Goal: Task Accomplishment & Management: Manage account settings

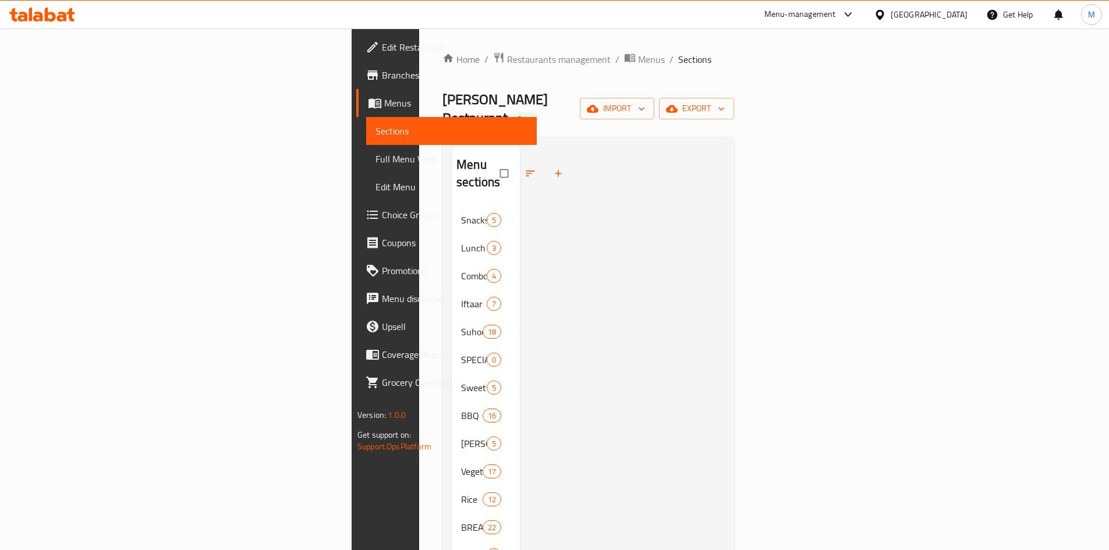
click at [912, 22] on div "United Arab Emirates" at bounding box center [921, 15] width 112 height 28
click at [923, 17] on div "United Arab Emirates" at bounding box center [929, 14] width 77 height 13
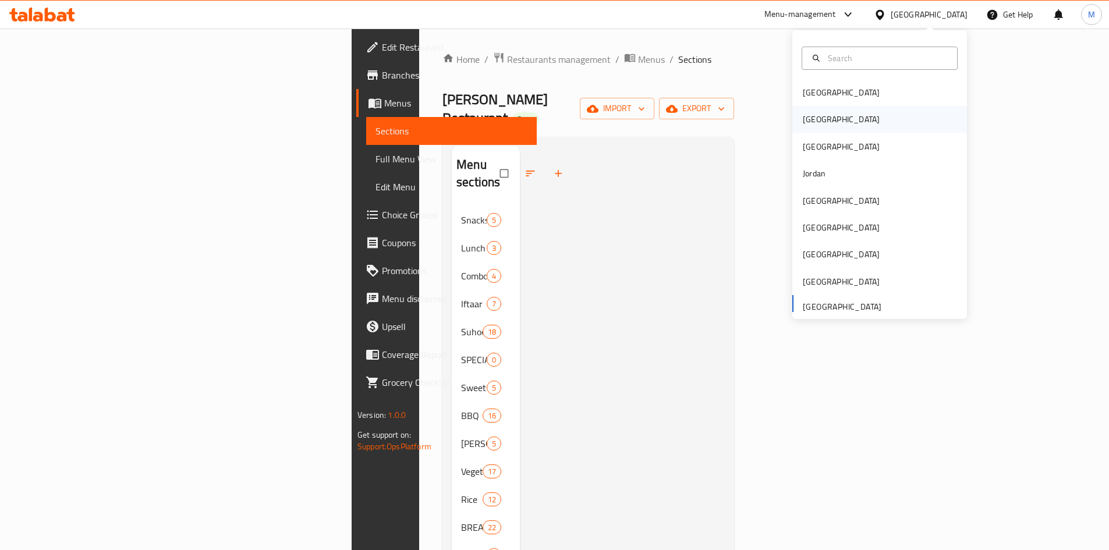
click at [817, 115] on div "[GEOGRAPHIC_DATA]" at bounding box center [841, 119] width 95 height 27
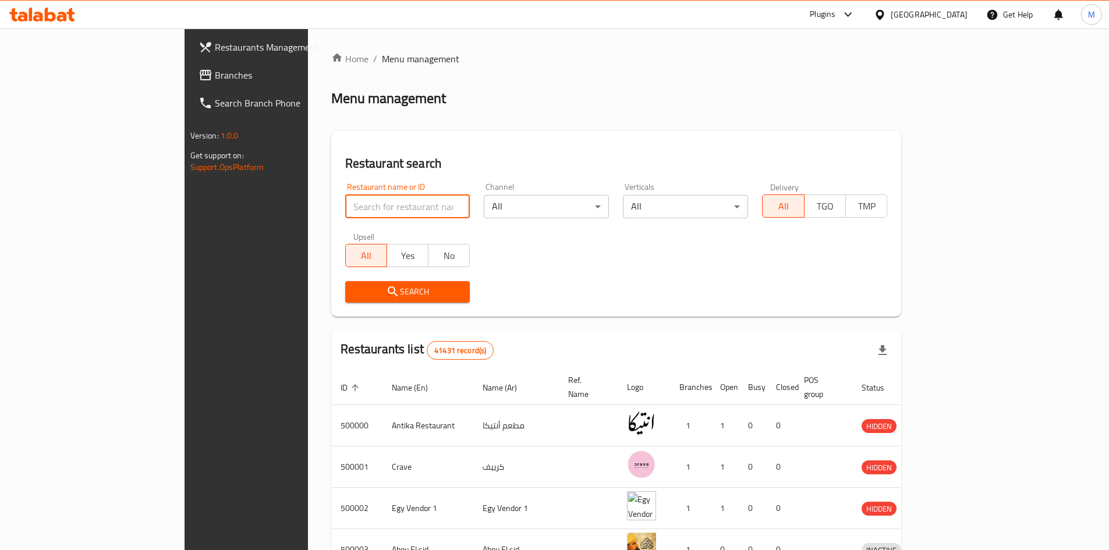
click at [345, 208] on input "search" at bounding box center [407, 206] width 125 height 23
paste input "502319"
type input "502319"
click button "Search" at bounding box center [407, 292] width 125 height 22
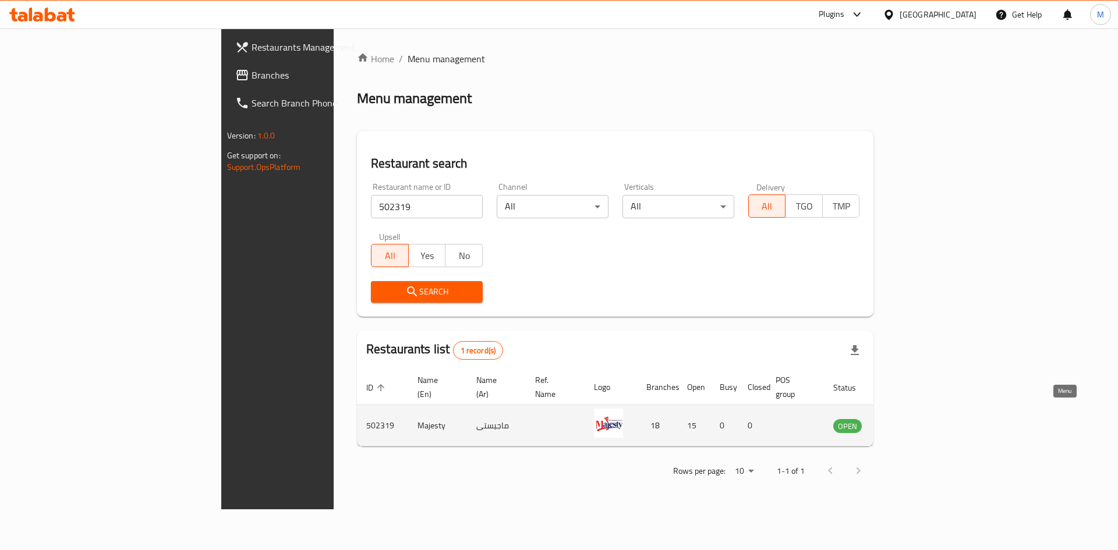
click at [908, 422] on icon "enhanced table" at bounding box center [901, 427] width 13 height 10
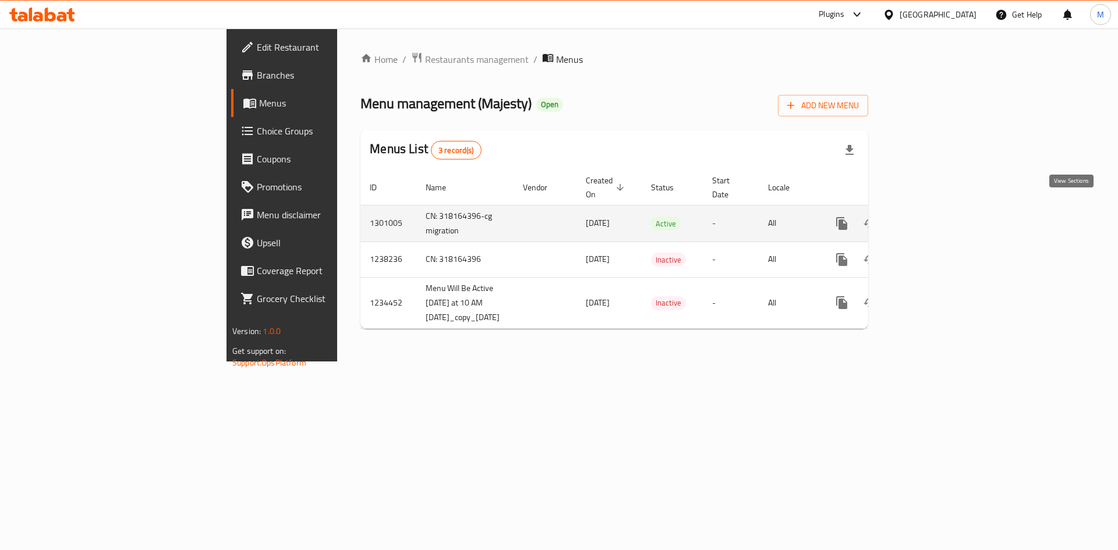
click at [933, 217] on icon "enhanced table" at bounding box center [926, 224] width 14 height 14
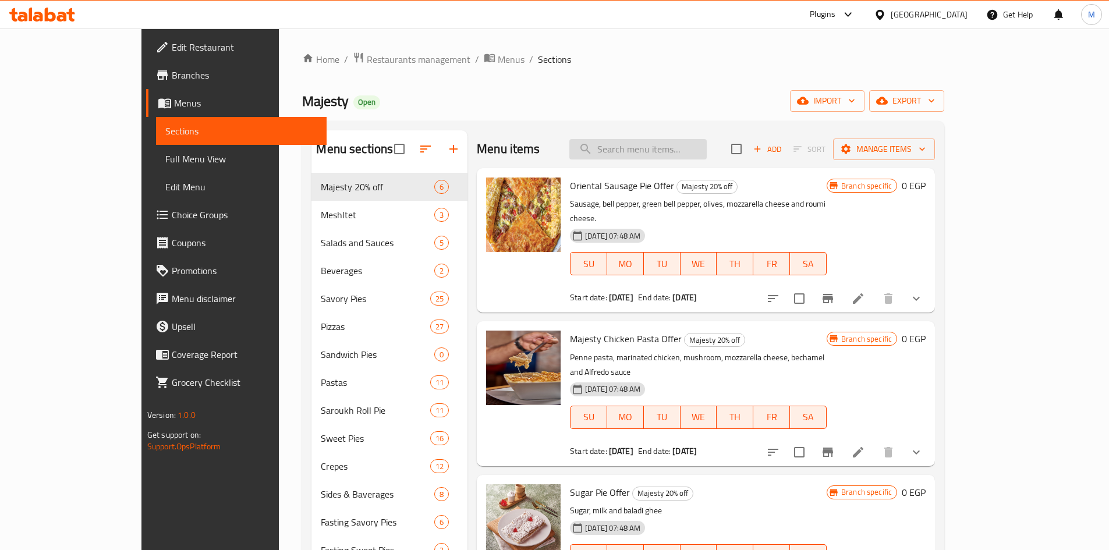
click at [656, 157] on input "search" at bounding box center [637, 149] width 137 height 20
paste input "بيتزا سوبريم صغير"
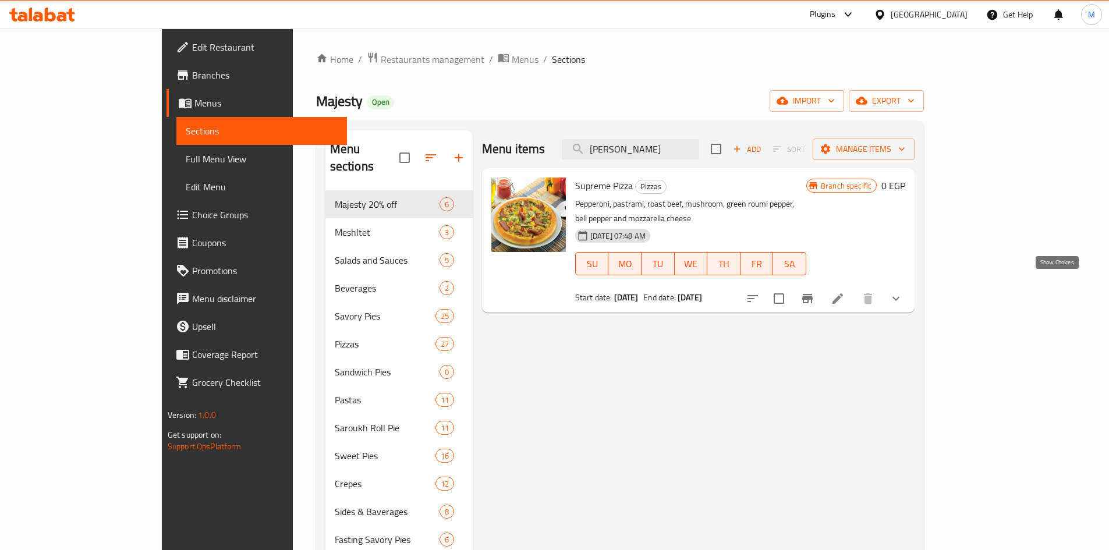
type input "بيتزا سوبريم"
click at [903, 292] on icon "show more" at bounding box center [896, 299] width 14 height 14
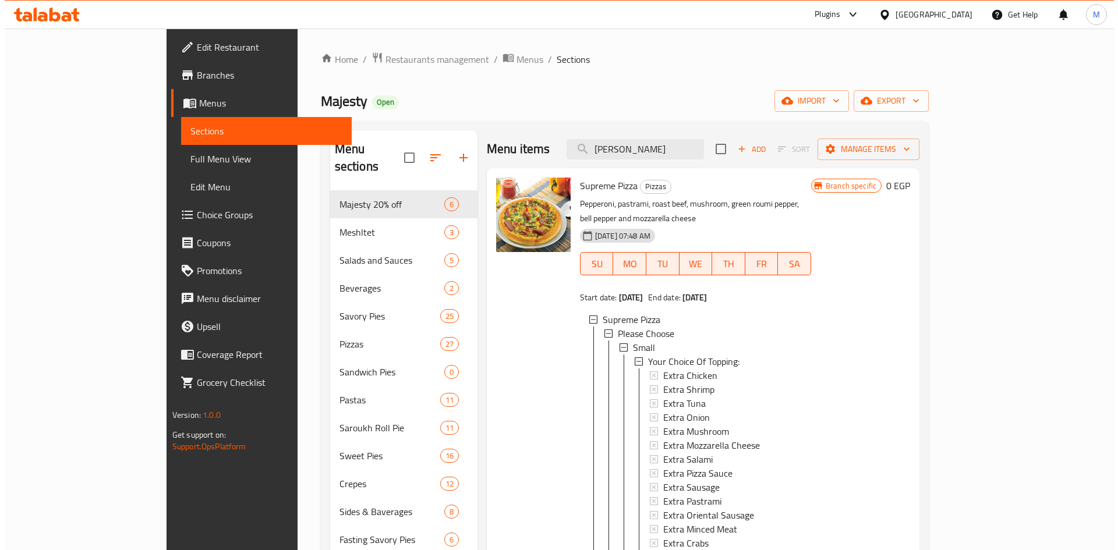
scroll to position [2, 0]
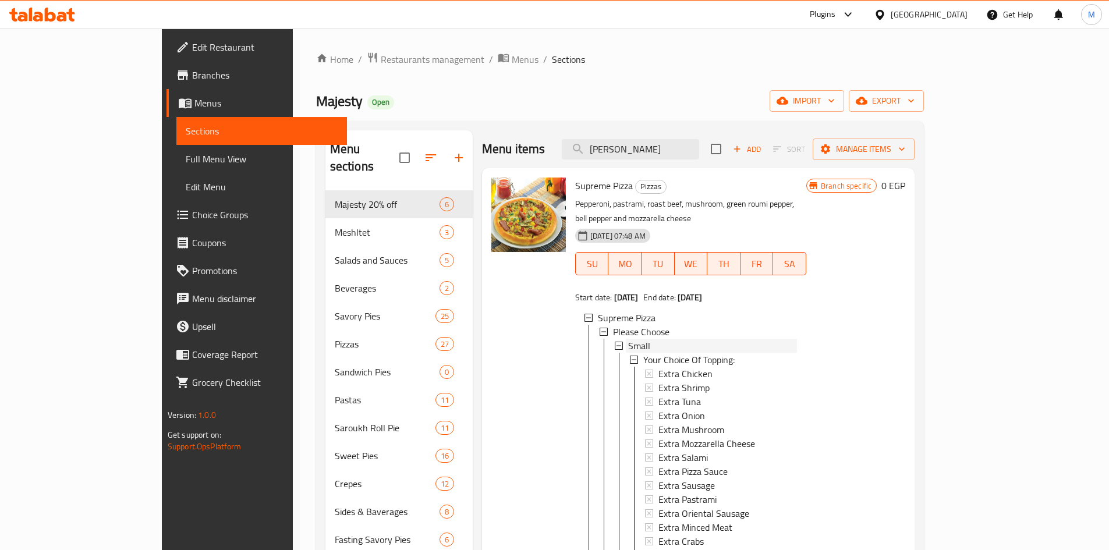
click at [628, 339] on span "Small" at bounding box center [639, 346] width 22 height 14
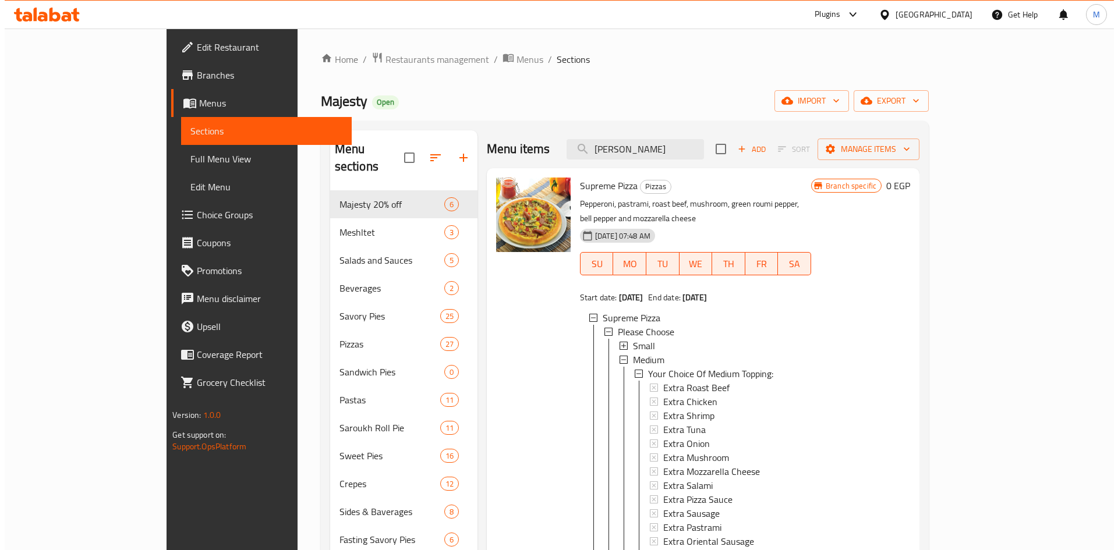
scroll to position [8, 0]
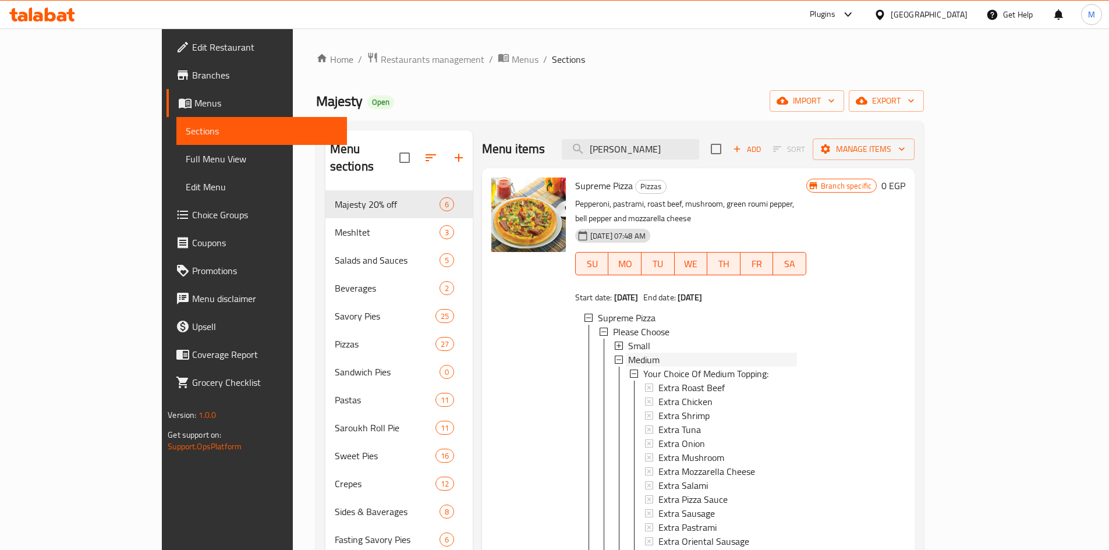
click at [628, 353] on span "Medium" at bounding box center [643, 360] width 31 height 14
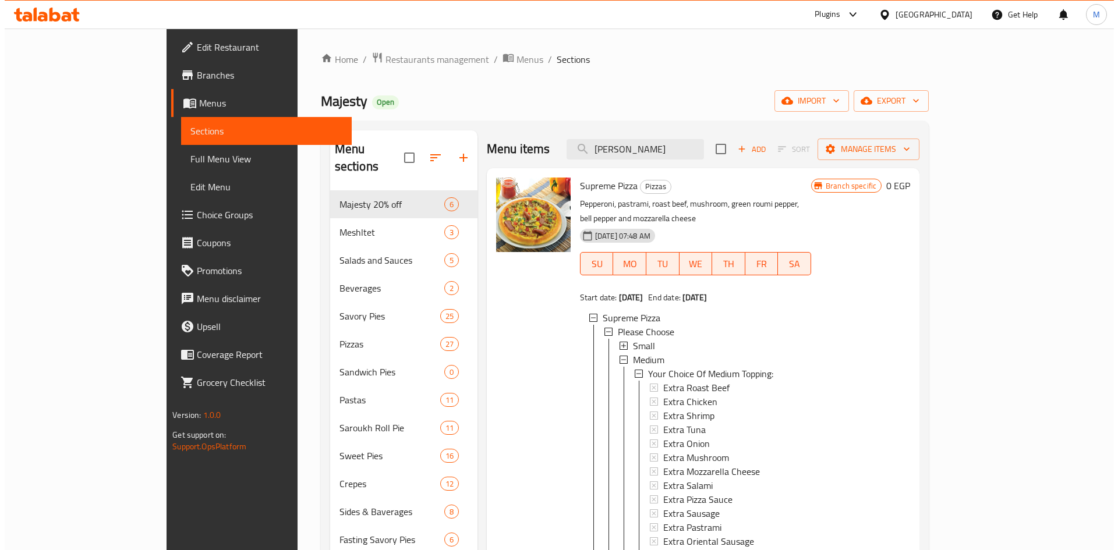
scroll to position [0, 0]
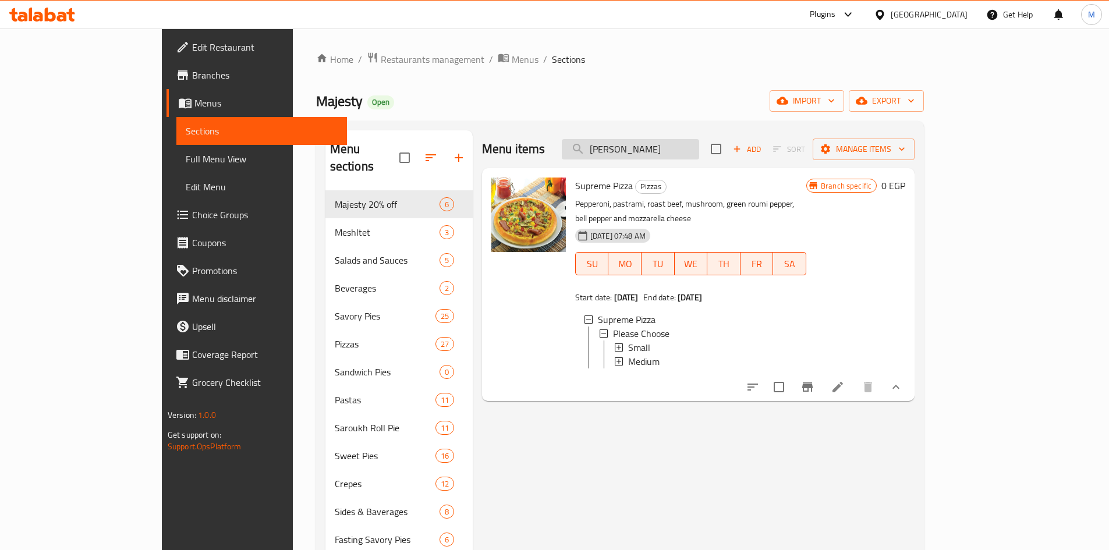
click at [699, 148] on input "بيتزا سوبريم" at bounding box center [630, 149] width 137 height 20
paste input "فورماجيو صغير"
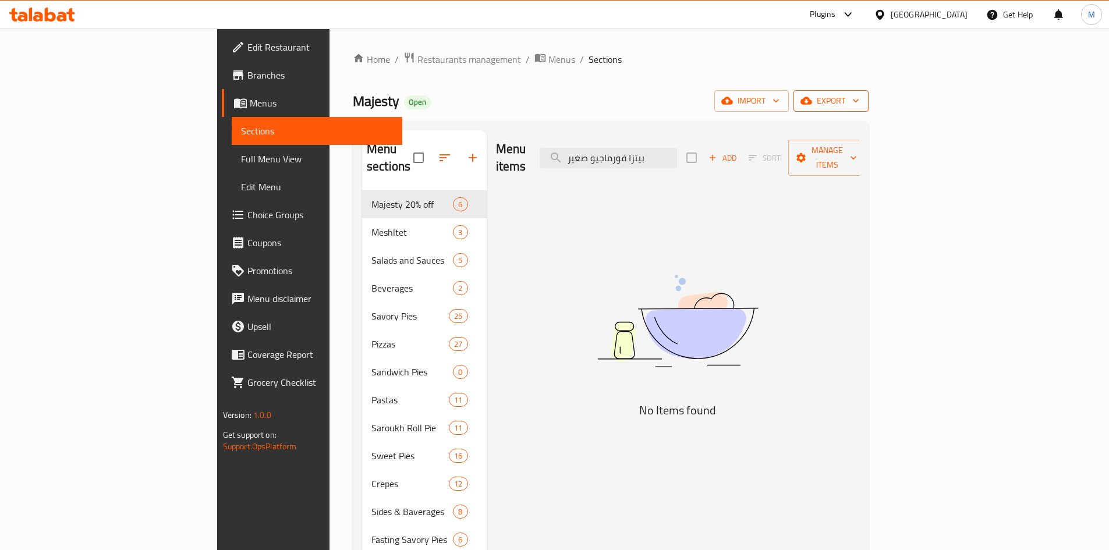
type input "بيتزا فورماجيو صغير"
click at [859, 98] on span "export" at bounding box center [831, 101] width 56 height 15
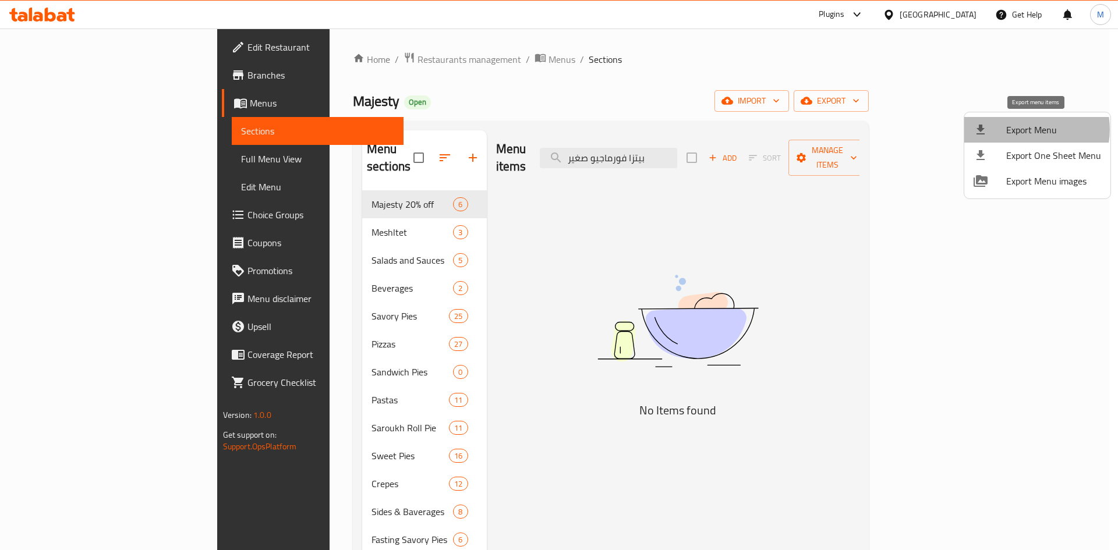
click at [1027, 129] on span "Export Menu" at bounding box center [1053, 130] width 95 height 14
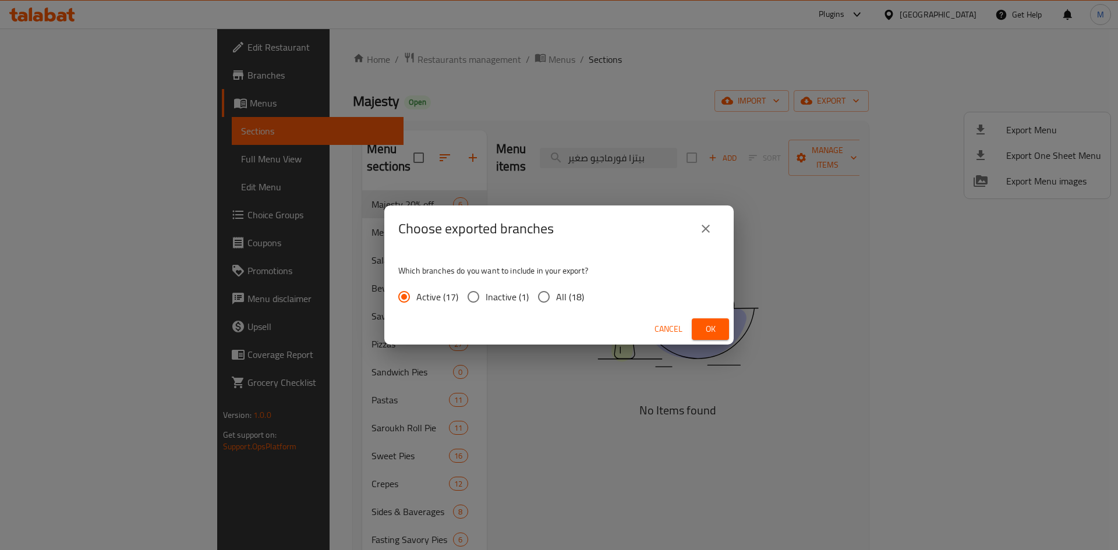
click at [543, 295] on input "All (18)" at bounding box center [544, 297] width 24 height 24
radio input "true"
click at [724, 328] on button "Ok" at bounding box center [710, 329] width 37 height 22
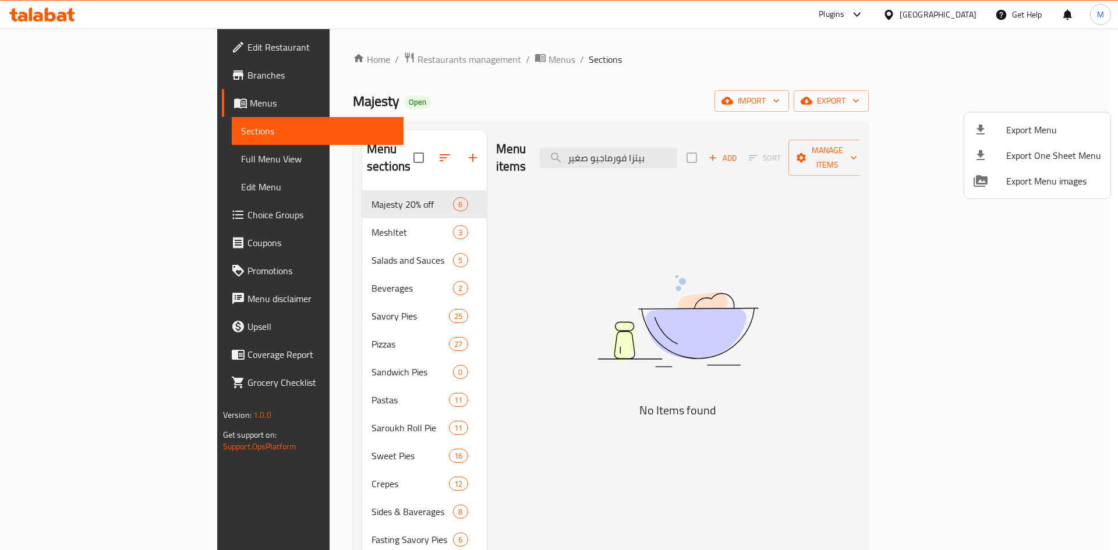
click at [729, 143] on div at bounding box center [559, 275] width 1118 height 550
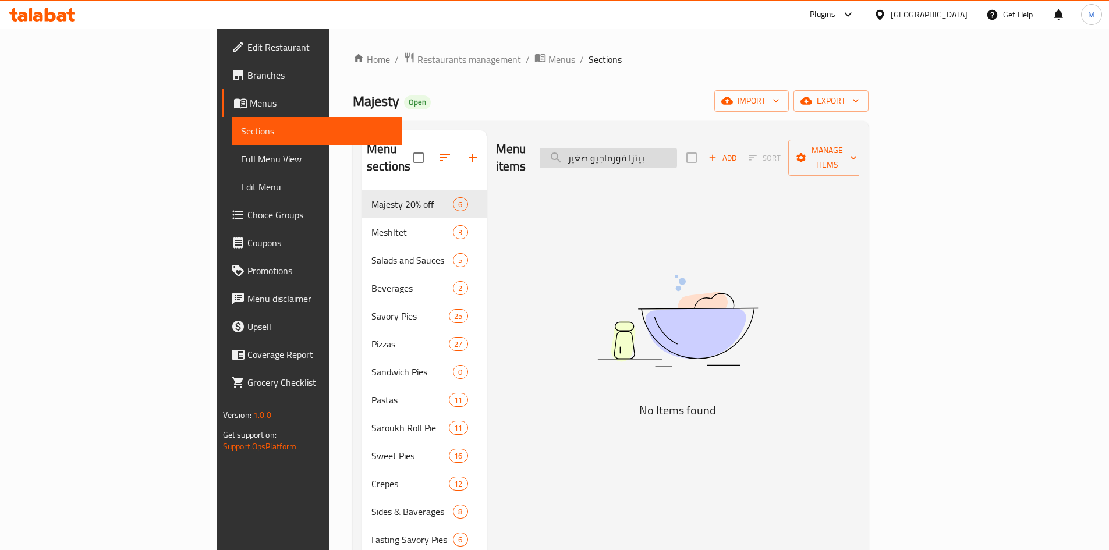
click at [677, 155] on input "بيتزا فورماجيو صغير" at bounding box center [608, 158] width 137 height 20
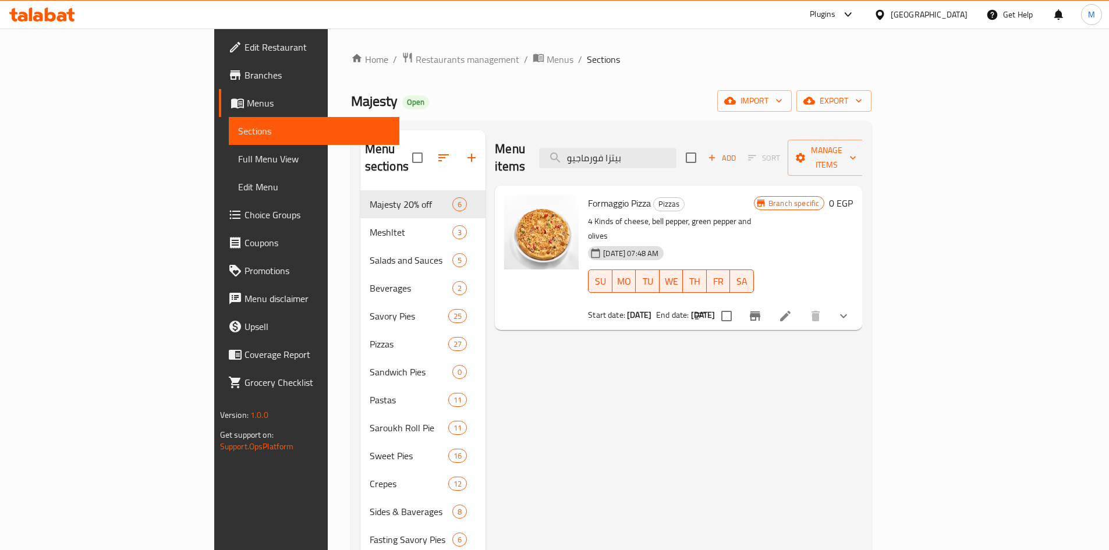
type input "بيتزا فورماجيو"
click at [851, 309] on icon "show more" at bounding box center [844, 316] width 14 height 14
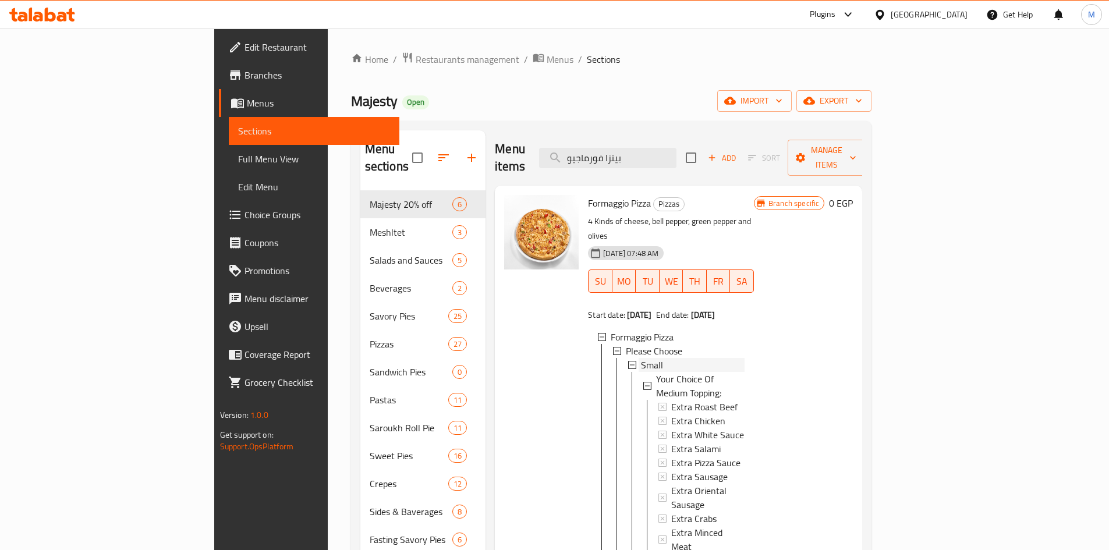
click at [641, 358] on span "Small" at bounding box center [652, 365] width 22 height 14
click at [641, 372] on span "Medium" at bounding box center [656, 379] width 31 height 14
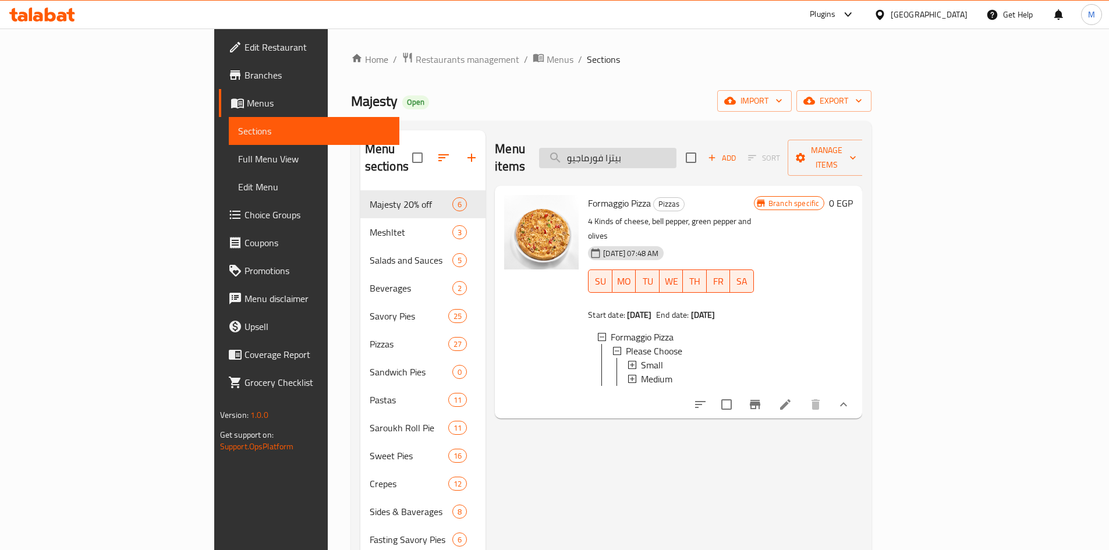
click at [677, 150] on input "بيتزا فورماجيو" at bounding box center [607, 158] width 137 height 20
paste input "يكس صغير"
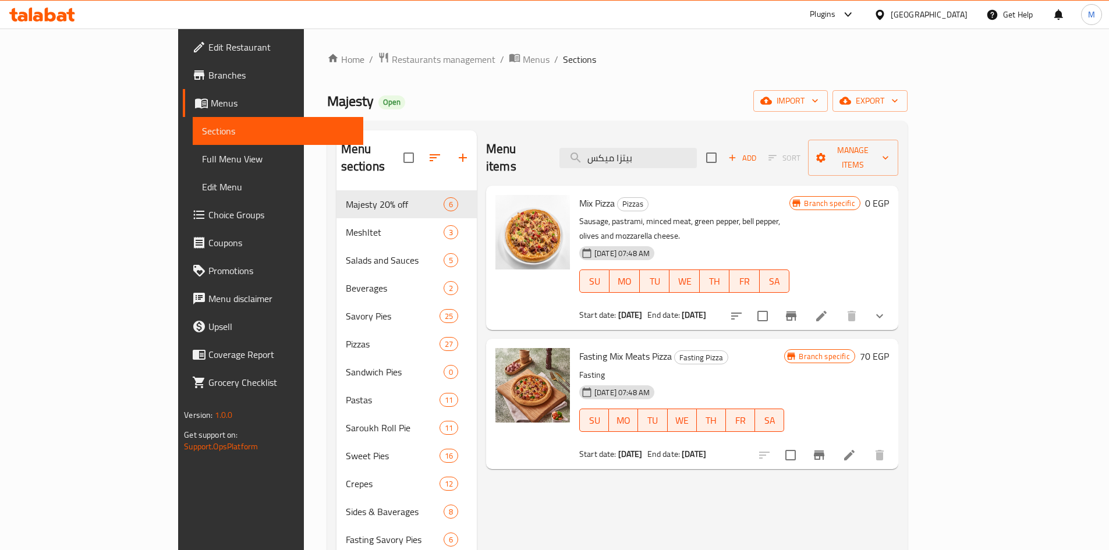
type input "بيتزا ميكس"
click at [894, 302] on button "show more" at bounding box center [880, 316] width 28 height 28
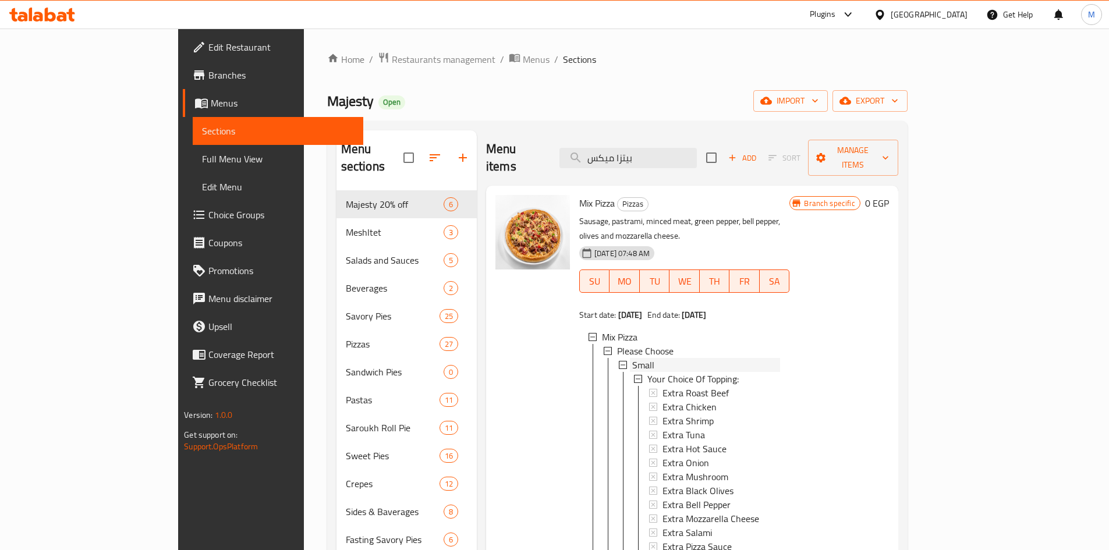
click at [632, 358] on span "Small" at bounding box center [643, 365] width 22 height 14
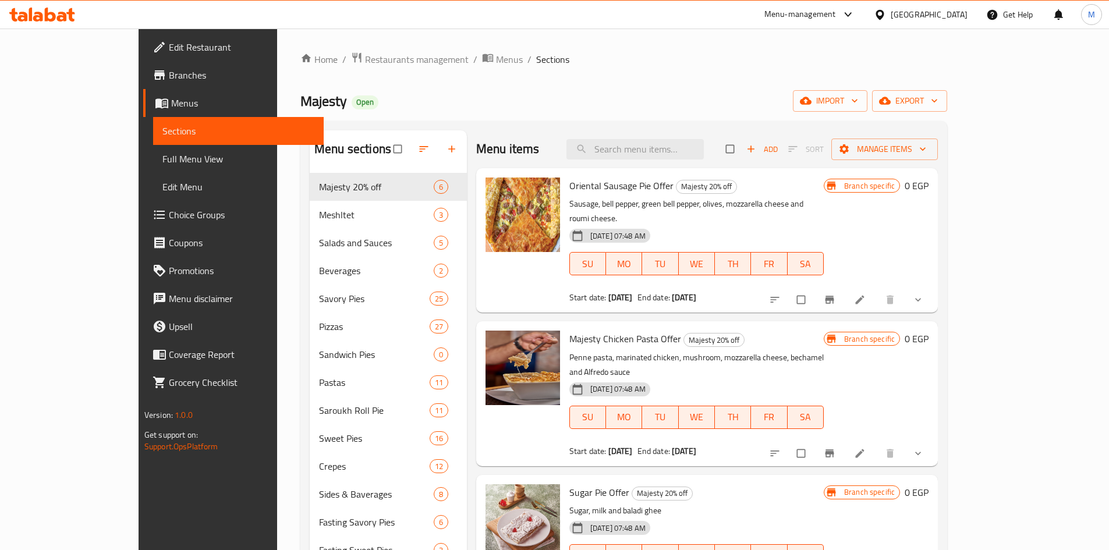
click at [169, 214] on span "Choice Groups" at bounding box center [242, 215] width 146 height 14
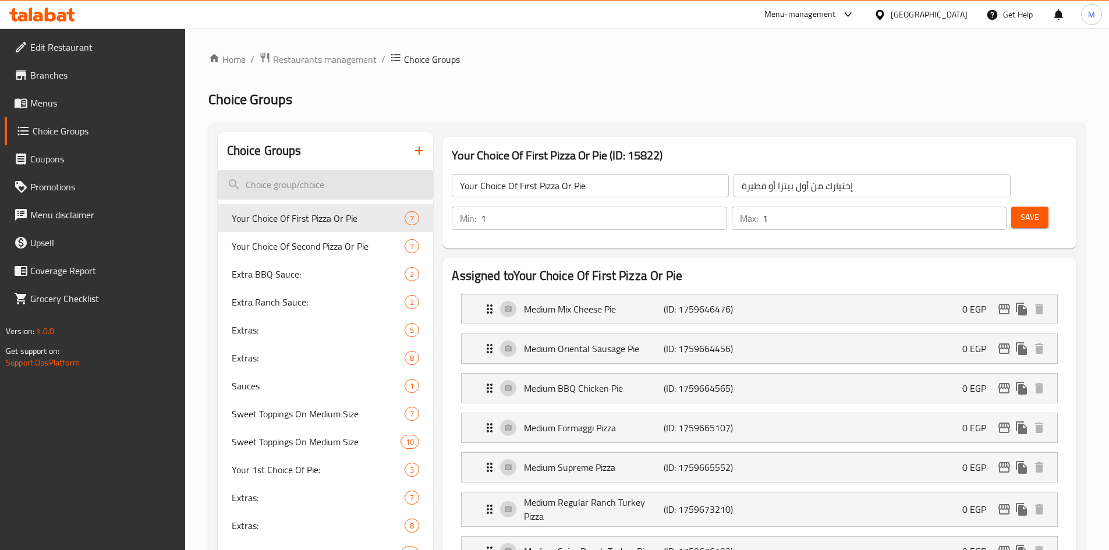
click at [310, 191] on input "search" at bounding box center [326, 185] width 216 height 30
paste input "Your Choice Of Medium Topping"
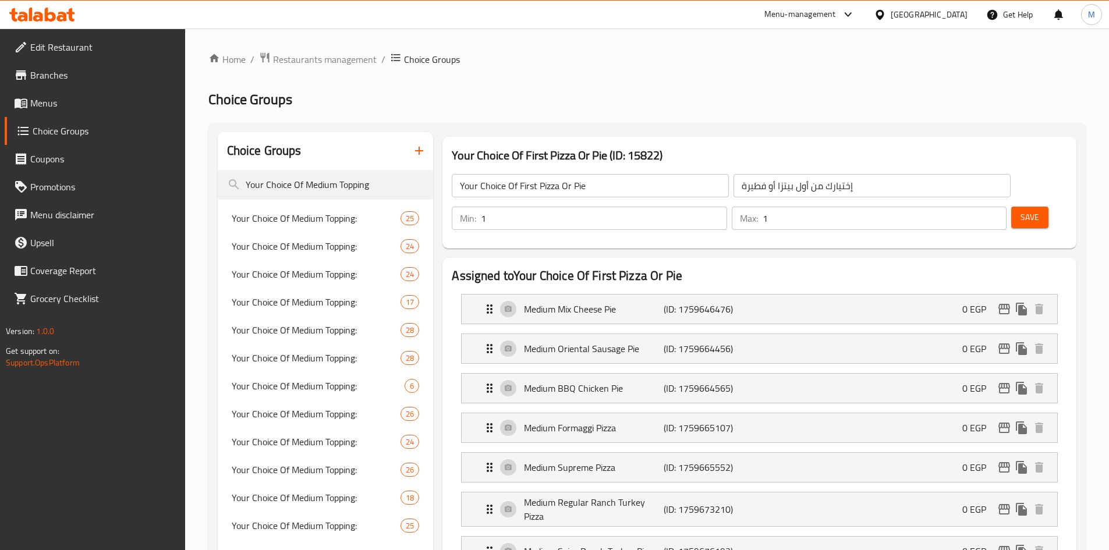
type input "Your Choice Of Medium Topping"
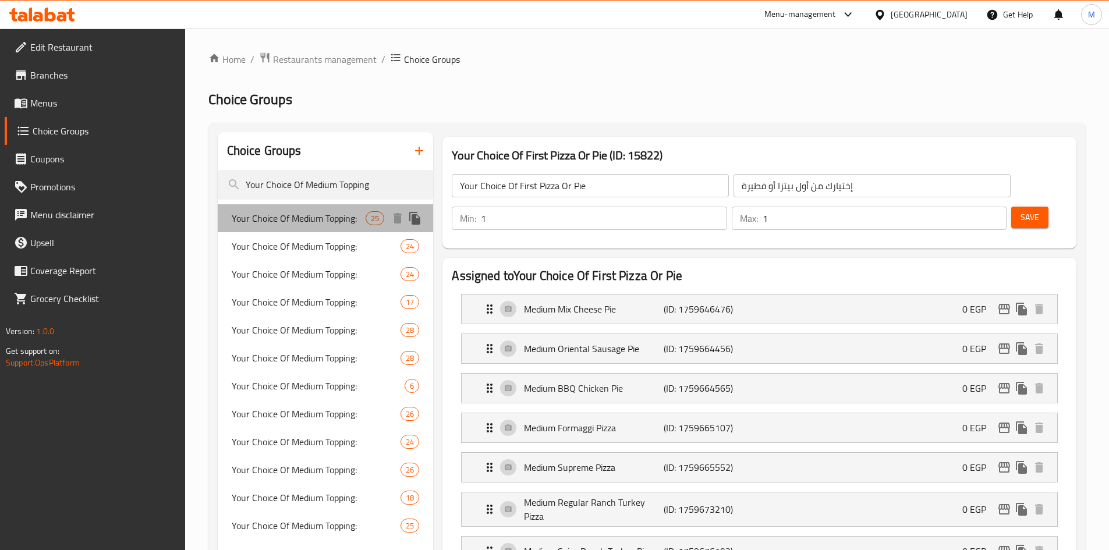
click at [314, 224] on span "Your Choice Of Medium Topping:" at bounding box center [299, 218] width 134 height 14
type input "Your Choice Of Medium Topping:"
type input "إختيارك من [DEMOGRAPHIC_DATA] الوسط:"
type input "0"
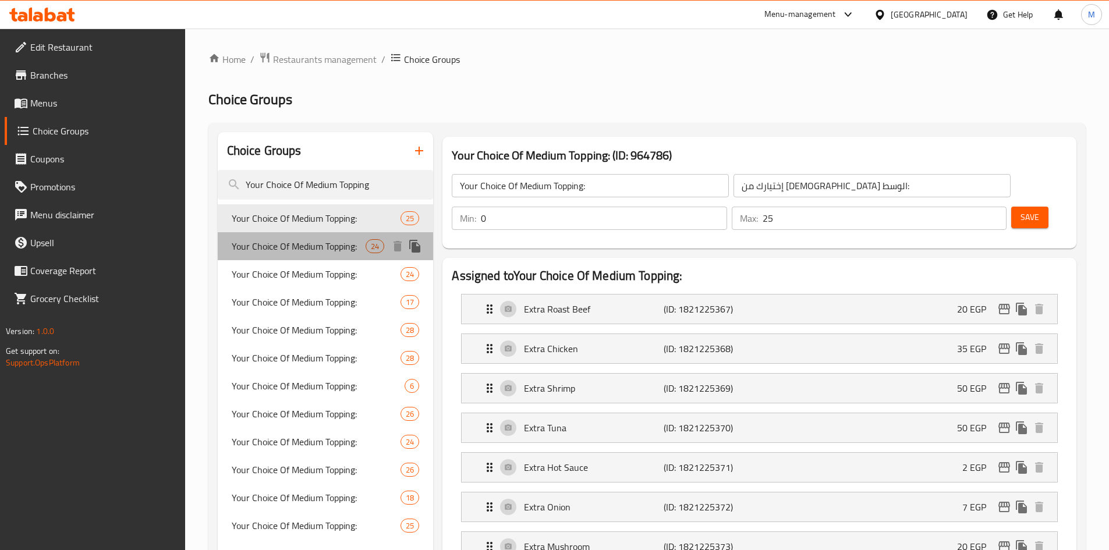
click at [316, 239] on span "Your Choice Of Medium Topping:" at bounding box center [299, 246] width 134 height 14
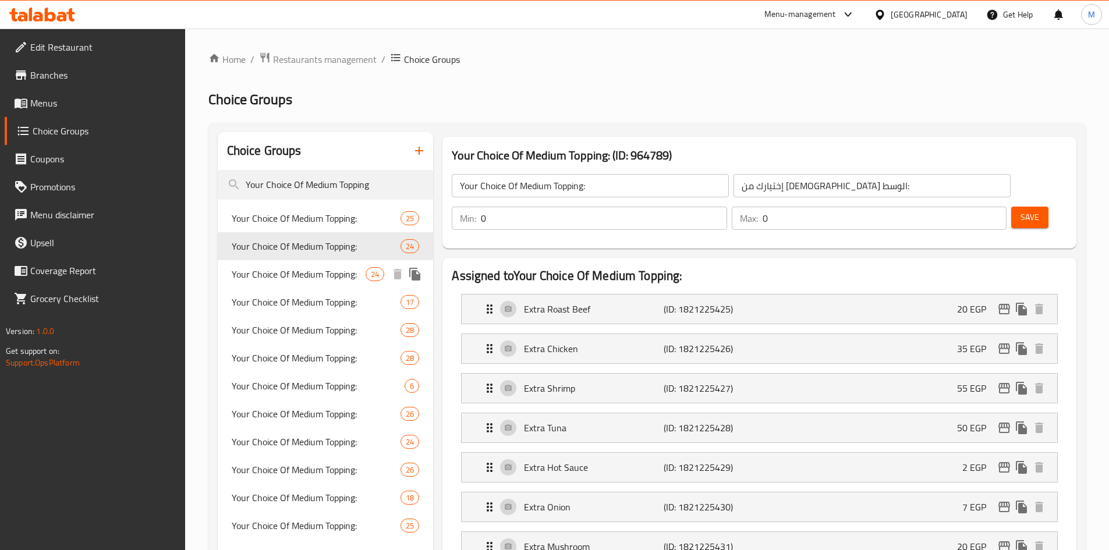
click at [302, 271] on span "Your Choice Of Medium Topping:" at bounding box center [299, 274] width 134 height 14
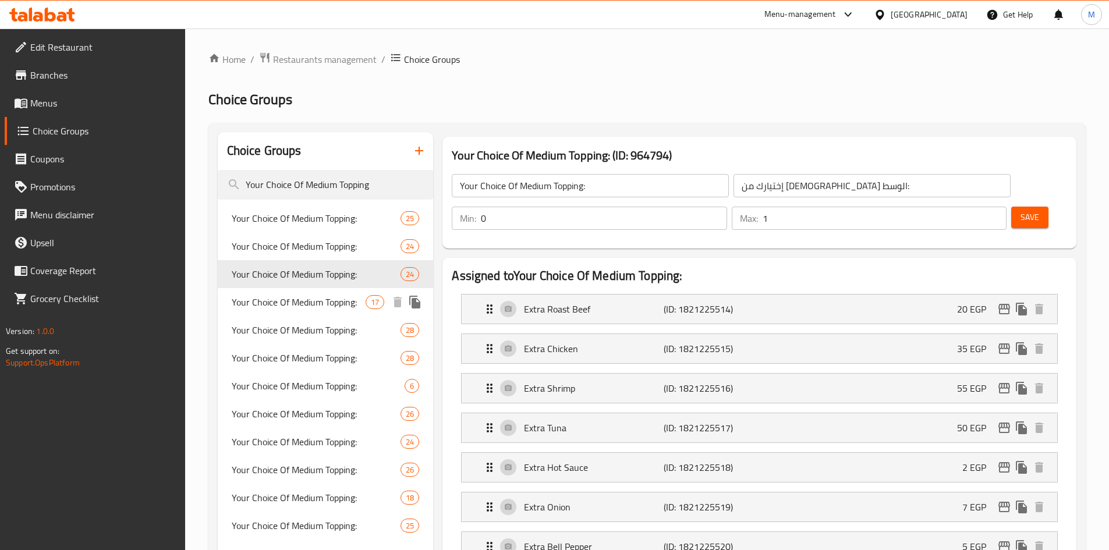
click at [323, 298] on span "Your Choice Of Medium Topping:" at bounding box center [299, 302] width 134 height 14
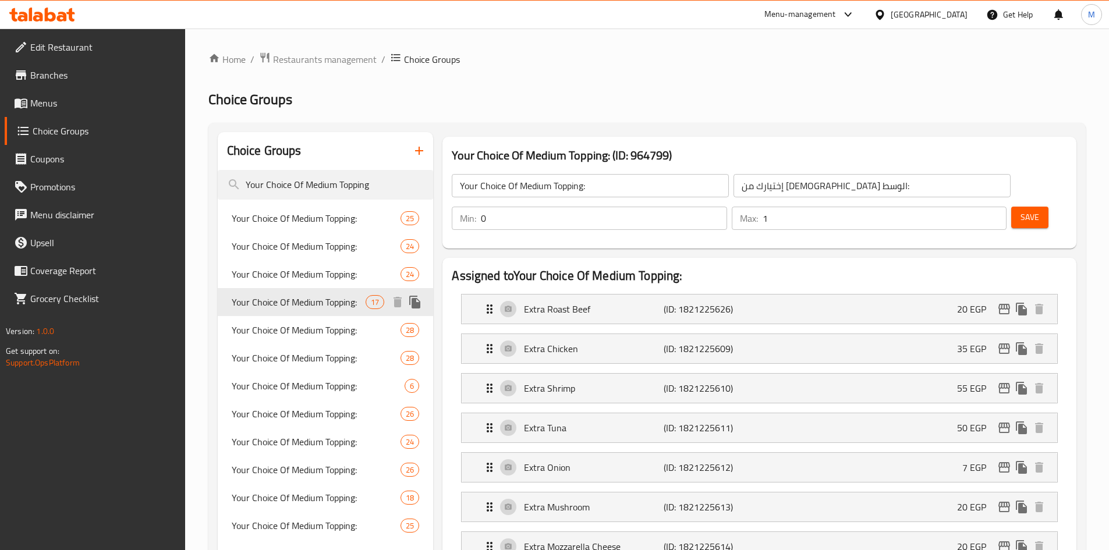
type input "17"
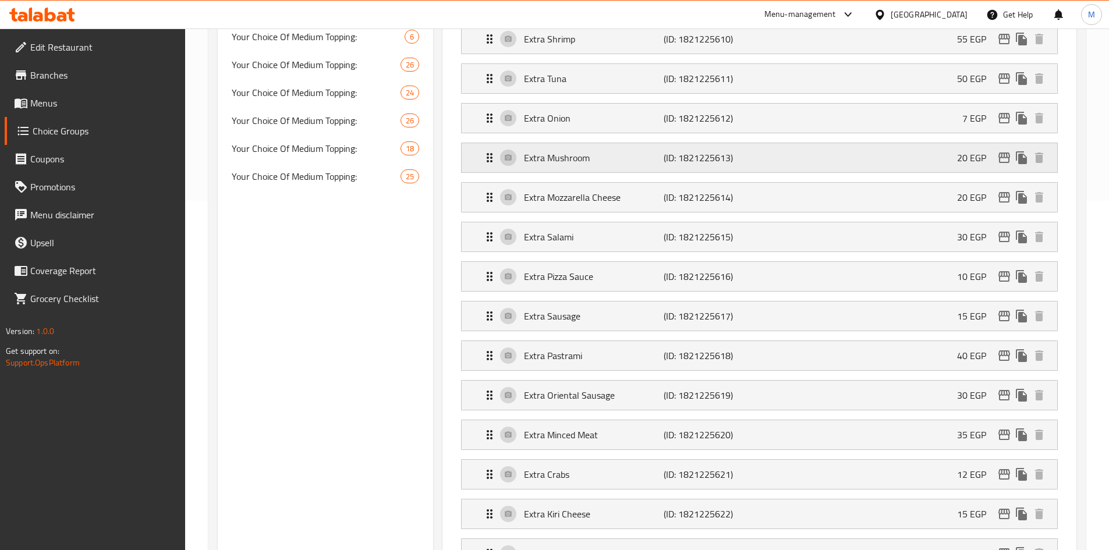
scroll to position [58, 0]
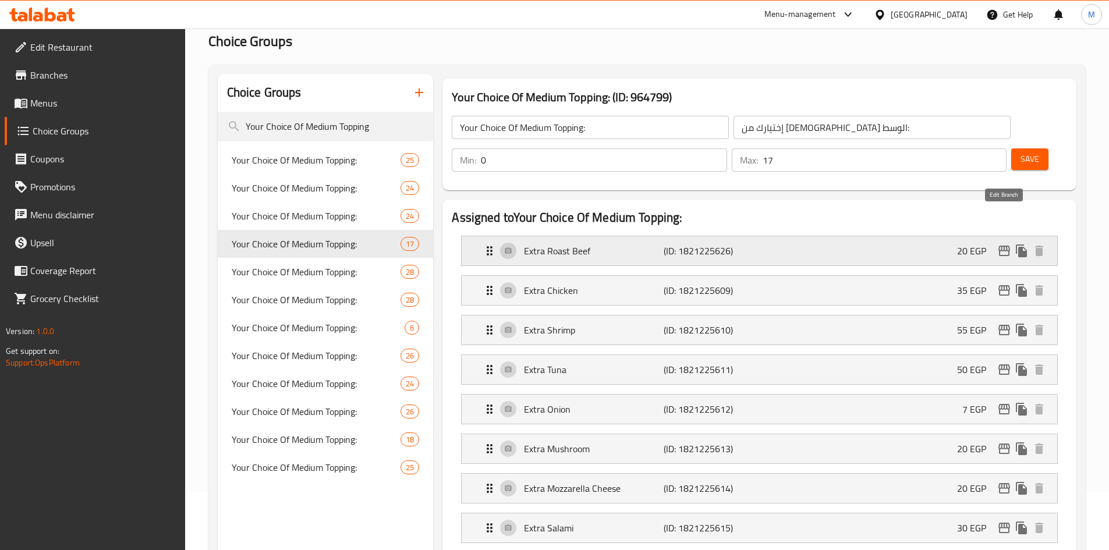
click at [1006, 246] on icon "edit" at bounding box center [1004, 251] width 12 height 10
